Goal: Task Accomplishment & Management: Manage account settings

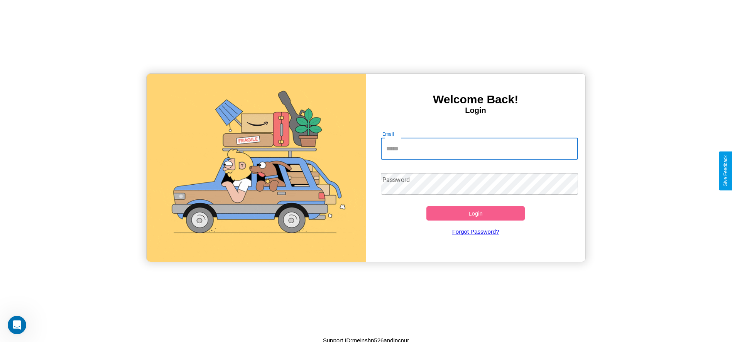
click at [479, 148] on input "Email" at bounding box center [479, 149] width 197 height 22
type input "**********"
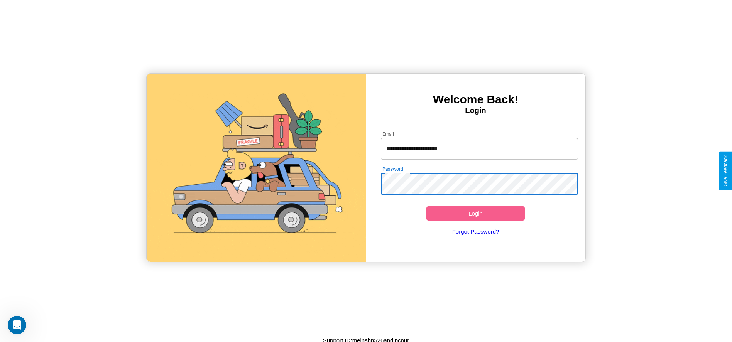
click at [475, 213] on button "Login" at bounding box center [475, 213] width 99 height 14
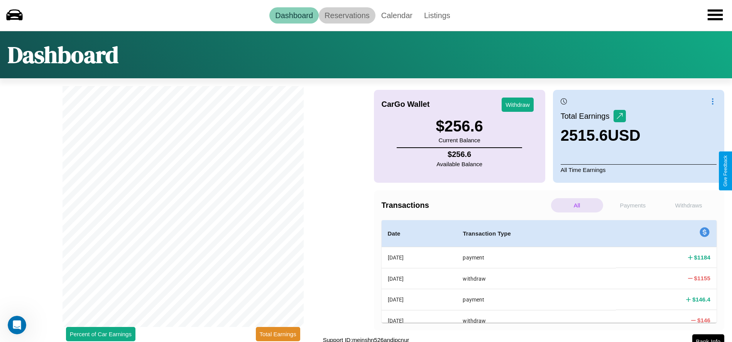
click at [347, 15] on link "Reservations" at bounding box center [347, 15] width 57 height 16
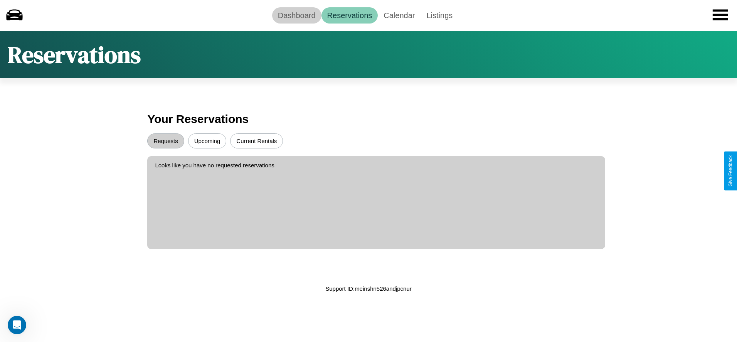
click at [297, 15] on link "Dashboard" at bounding box center [296, 15] width 49 height 16
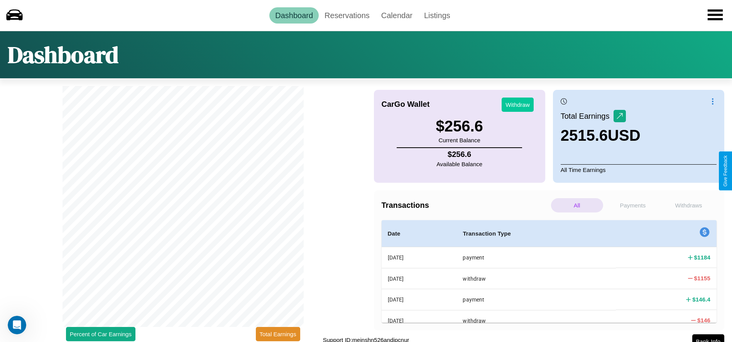
click at [517, 105] on button "Withdraw" at bounding box center [517, 105] width 32 height 14
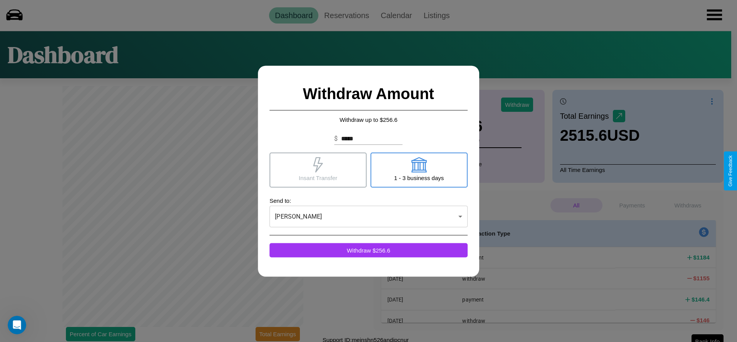
click at [419, 170] on icon at bounding box center [419, 164] width 15 height 15
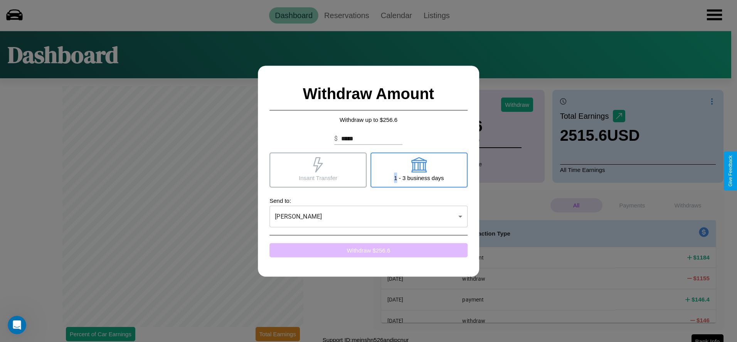
click at [369, 250] on button "Withdraw $ 256.6" at bounding box center [369, 250] width 198 height 14
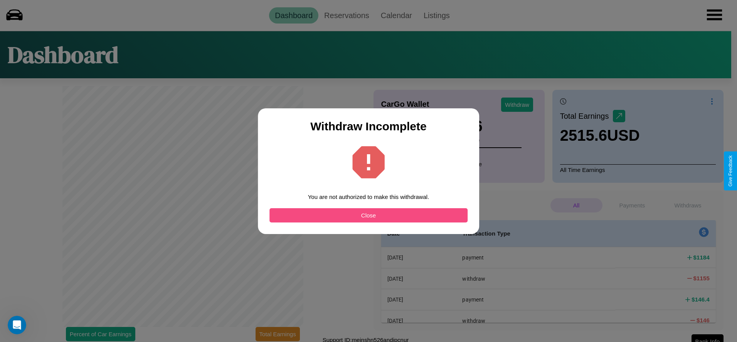
click at [369, 215] on button "Close" at bounding box center [369, 215] width 198 height 14
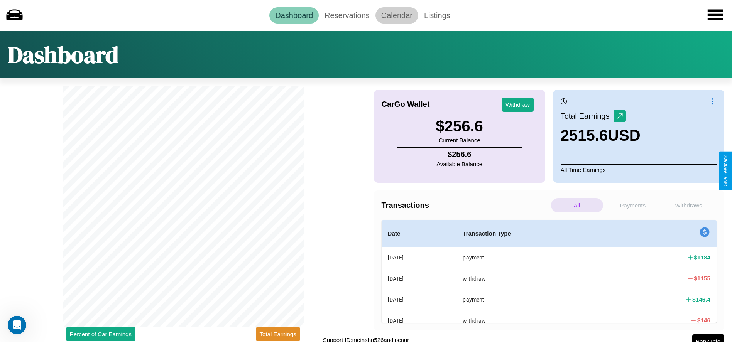
click at [396, 15] on link "Calendar" at bounding box center [396, 15] width 43 height 16
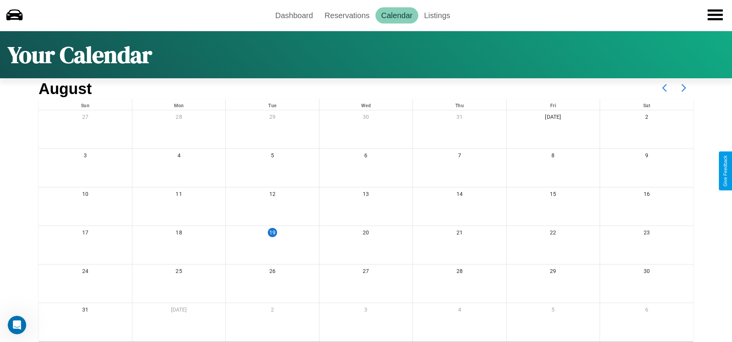
click at [683, 88] on icon at bounding box center [683, 87] width 19 height 19
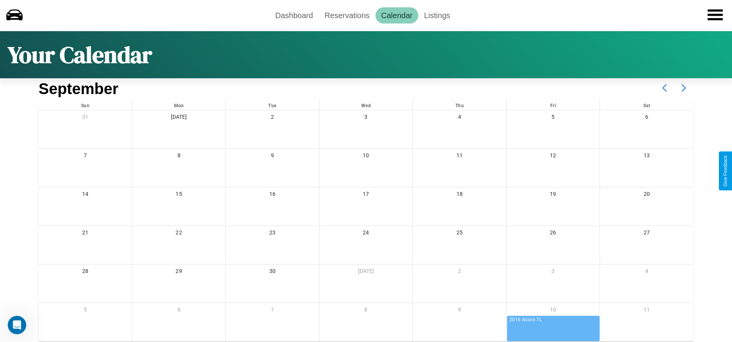
click at [683, 88] on icon at bounding box center [683, 87] width 19 height 19
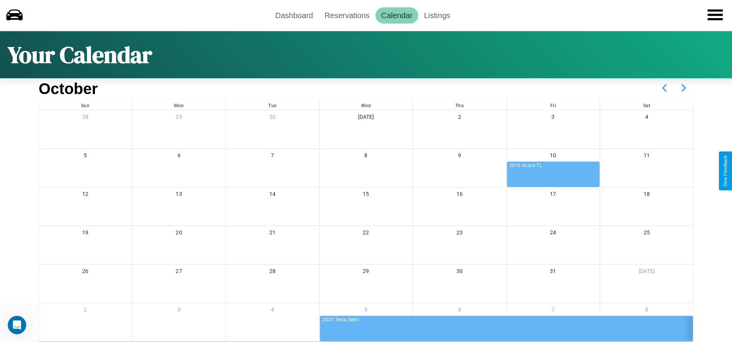
click at [683, 88] on icon at bounding box center [683, 87] width 19 height 19
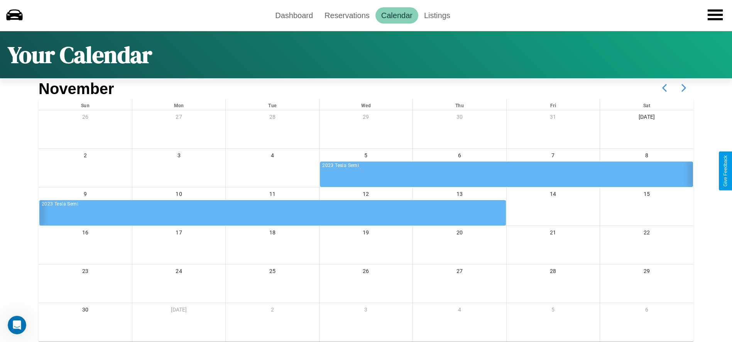
click at [683, 88] on icon at bounding box center [683, 87] width 19 height 19
